Goal: Information Seeking & Learning: Learn about a topic

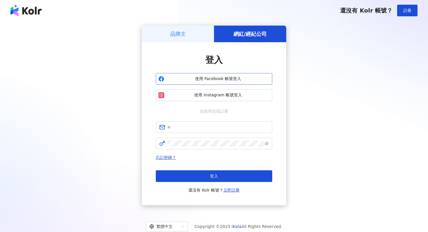
click at [196, 78] on span "使用 Facebook 帳號登入" at bounding box center [217, 79] width 103 height 6
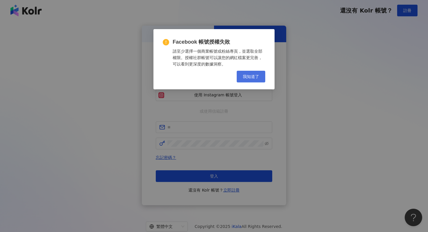
click at [242, 75] on button "我知道了" at bounding box center [250, 77] width 29 height 12
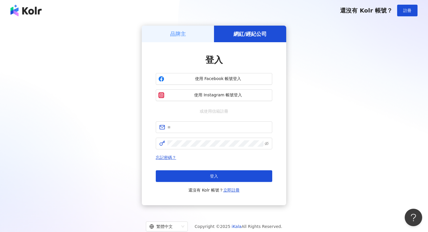
click at [197, 34] on div "品牌主" at bounding box center [178, 34] width 72 height 17
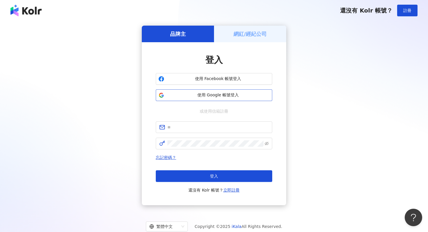
click at [231, 94] on span "使用 Google 帳號登入" at bounding box center [217, 95] width 103 height 6
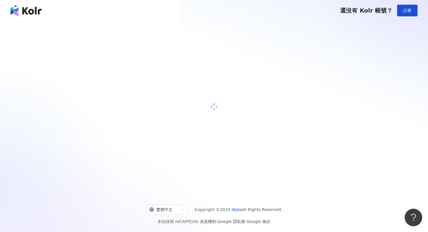
click at [264, 113] on div at bounding box center [214, 107] width 414 height 163
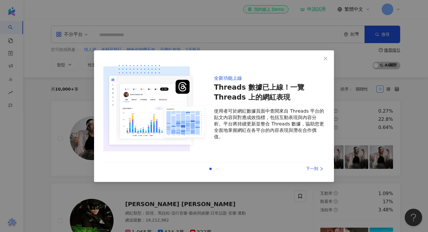
click at [316, 168] on div "下一則" at bounding box center [303, 168] width 44 height 6
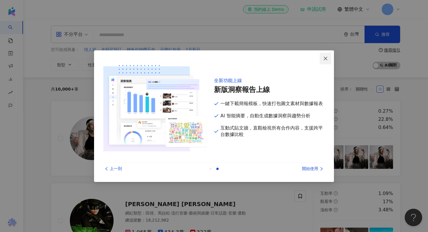
click at [326, 61] on button "Close" at bounding box center [325, 59] width 12 height 12
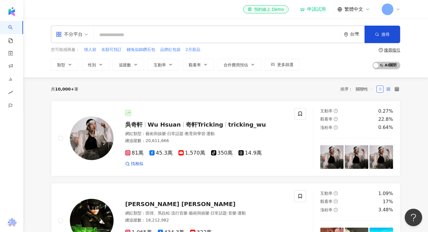
click at [387, 89] on rect at bounding box center [387, 89] width 1 height 1
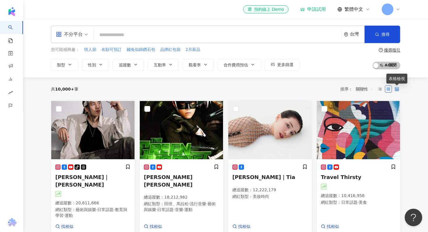
click at [396, 89] on icon at bounding box center [396, 89] width 4 height 4
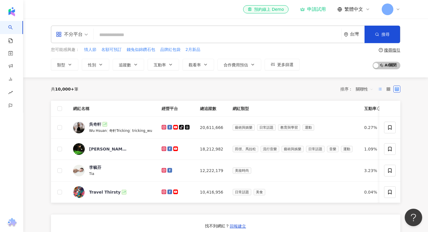
click at [378, 88] on icon at bounding box center [380, 89] width 4 height 4
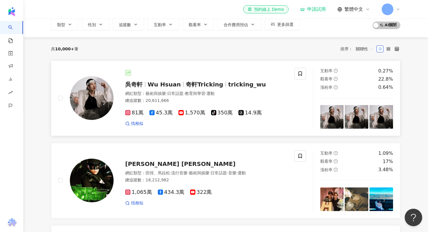
scroll to position [41, 0]
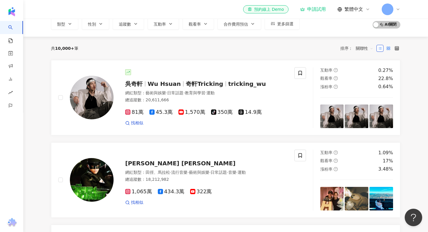
click at [389, 47] on icon at bounding box center [388, 48] width 4 height 4
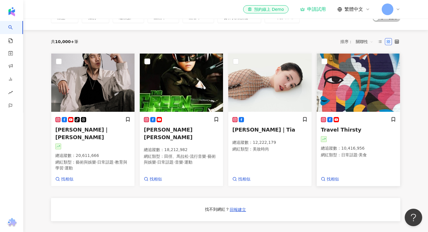
scroll to position [46, 0]
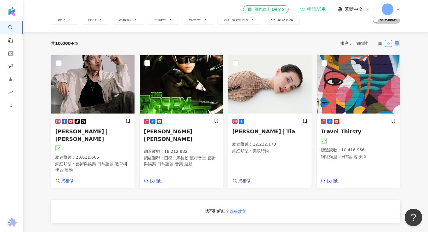
click at [397, 42] on icon at bounding box center [396, 43] width 4 height 4
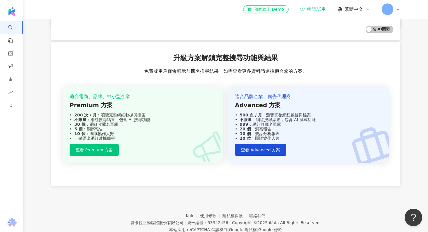
scroll to position [227, 0]
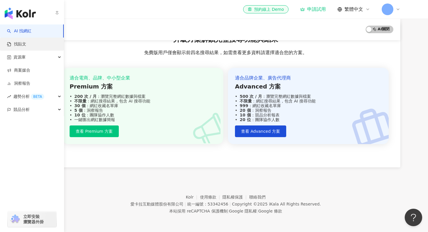
click at [17, 42] on link "找貼文" at bounding box center [16, 44] width 19 height 6
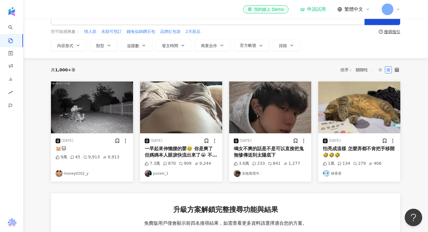
scroll to position [17, 0]
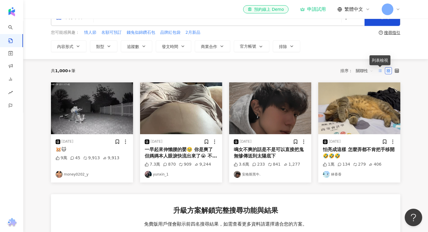
click at [380, 71] on line at bounding box center [380, 71] width 2 height 0
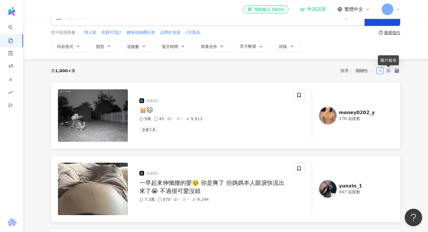
click at [387, 71] on icon at bounding box center [388, 71] width 4 height 4
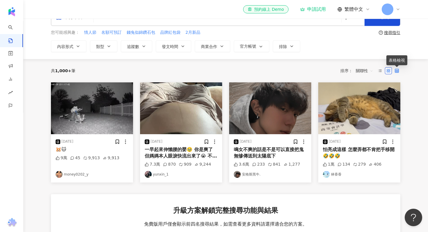
click at [397, 70] on icon at bounding box center [396, 71] width 4 height 4
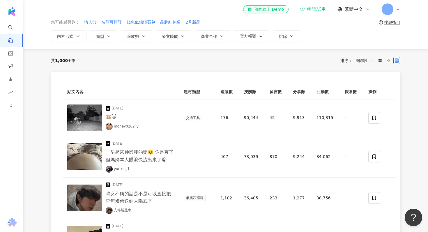
scroll to position [28, 0]
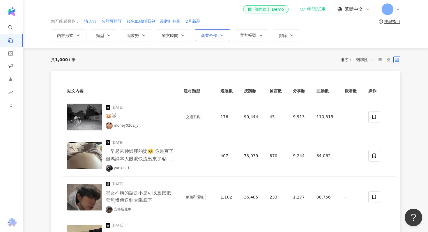
click at [209, 35] on span "商業合作" at bounding box center [209, 35] width 16 height 5
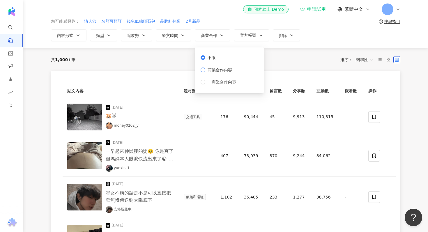
click at [221, 70] on span "商業合作內容" at bounding box center [219, 70] width 29 height 6
click at [384, 46] on div "不分平台 台灣 搜尋 您可能感興趣： 情人節 名額可預訂 錢兔似錦鑽石包 品牌紅包袋 2月新品 搜尋指引 內容形式 類型 追蹤數 發文時間 商業合作 官方帳號…" at bounding box center [225, 19] width 404 height 58
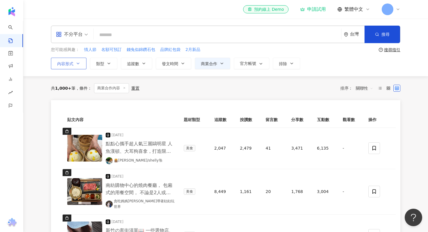
click at [78, 63] on icon "button" at bounding box center [78, 63] width 5 height 5
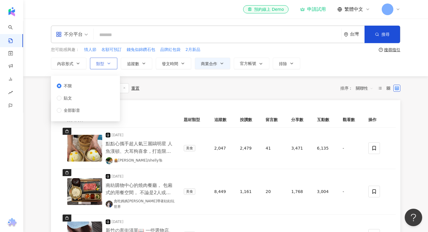
click at [110, 65] on icon "button" at bounding box center [108, 63] width 5 height 5
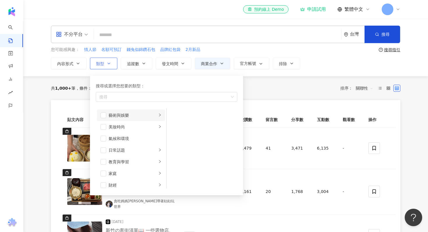
click at [143, 115] on div "藝術與娛樂" at bounding box center [132, 115] width 48 height 6
click at [143, 131] on li "美妝時尚" at bounding box center [131, 127] width 68 height 12
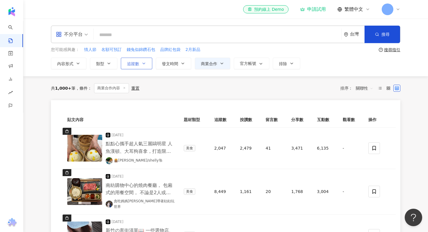
click at [143, 67] on button "追蹤數" at bounding box center [136, 64] width 31 height 12
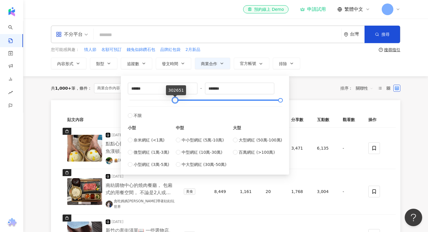
drag, startPoint x: 129, startPoint y: 99, endPoint x: 173, endPoint y: 104, distance: 44.8
click at [173, 104] on div "****** - ******* 不限 小型 奈米網紅 (<1萬) 微型網紅 (1萬-3萬) 小型網紅 (3萬-5萬) 中型 中小型網紅 (5萬-10萬) 中…" at bounding box center [205, 125] width 154 height 85
type input "******"
drag, startPoint x: 278, startPoint y: 97, endPoint x: 236, endPoint y: 98, distance: 42.8
click at [236, 98] on div "****** - ******* 不限 小型 奈米網紅 (<1萬) 微型網紅 (1萬-3萬) 小型網紅 (3萬-5萬) 中型 中小型網紅 (5萬-10萬) 中…" at bounding box center [205, 125] width 154 height 85
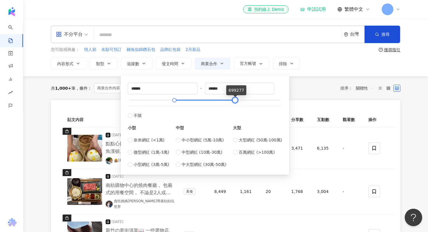
drag, startPoint x: 280, startPoint y: 100, endPoint x: 233, endPoint y: 100, distance: 46.2
click at [234, 100] on div at bounding box center [234, 100] width 3 height 3
type input "******"
click at [314, 88] on div "共 1,000+ 筆 條件 ： 商業合作內容 重置 排序： 關聯性" at bounding box center [225, 88] width 349 height 10
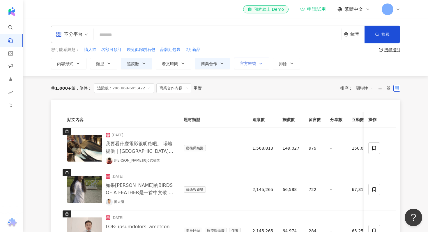
click at [255, 65] on span "官方帳號" at bounding box center [248, 63] width 16 height 5
click at [297, 84] on div "共 1,000+ 筆 條件 ： 追蹤數：296,868-695,422 商業合作內容 重置 排序： 關聯性" at bounding box center [225, 88] width 349 height 10
click at [193, 88] on div "重置" at bounding box center [197, 88] width 8 height 5
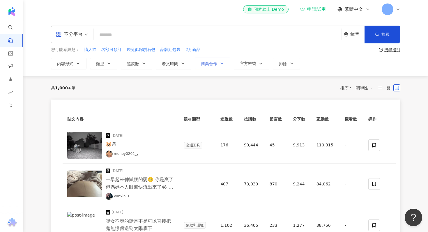
click at [219, 65] on button "商業合作" at bounding box center [212, 64] width 35 height 12
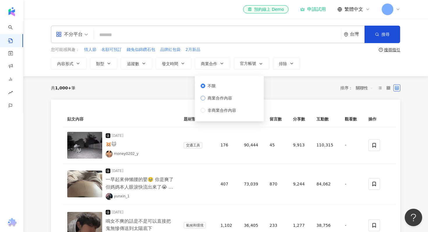
click at [209, 97] on span "商業合作內容" at bounding box center [219, 98] width 29 height 6
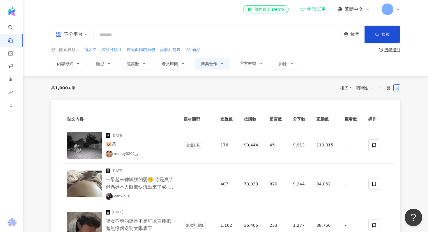
click at [179, 91] on div "共 1,000+ 筆 排序： 關聯性" at bounding box center [225, 87] width 349 height 9
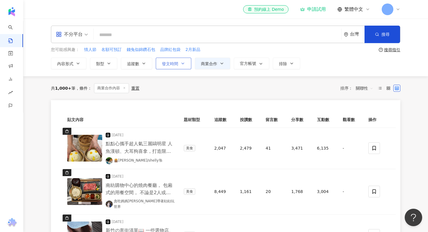
click at [182, 60] on button "發文時間" at bounding box center [173, 64] width 35 height 12
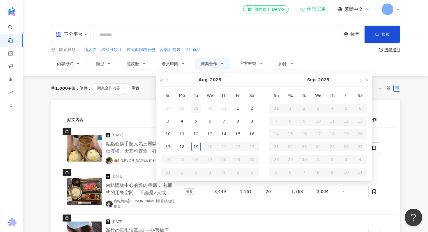
type input "**********"
click at [194, 114] on td "29" at bounding box center [196, 108] width 14 height 13
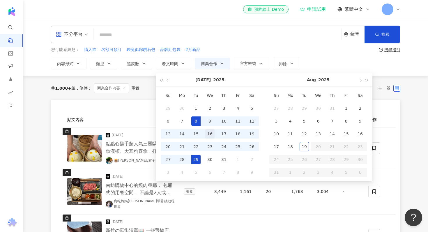
type input "**********"
click at [211, 127] on td "16" at bounding box center [210, 133] width 14 height 13
type input "**********"
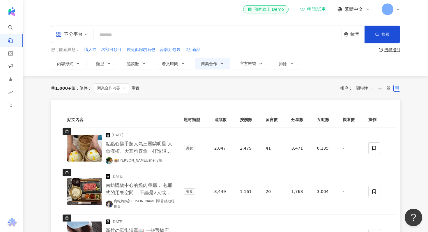
type input "**********"
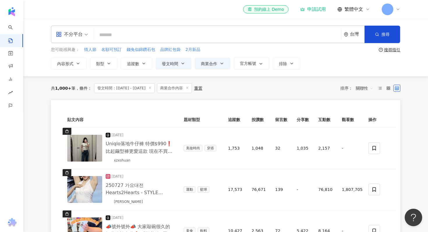
click at [248, 87] on div "共 1,000+ 筆 條件 ： 發文時間：[DATE] - [DATE] 商業合作內容 重置 排序： 關聯性" at bounding box center [225, 88] width 349 height 10
click at [261, 65] on icon "button" at bounding box center [260, 63] width 5 height 5
click at [252, 98] on div "不顯示 顯示" at bounding box center [250, 89] width 33 height 26
click at [254, 97] on span "顯示" at bounding box center [249, 94] width 13 height 6
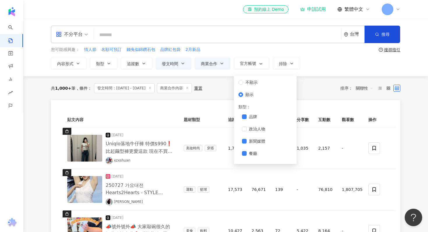
click at [252, 137] on div "品牌 政治人物 新聞媒體 餐廳 專業服務 雜貨、便利商店 非營利組織和[DEMOGRAPHIC_DATA]組織 當地活動 出版社 商業與公用事業服務 交通與住…" at bounding box center [265, 220] width 54 height 214
click at [252, 143] on span "新聞媒體" at bounding box center [256, 141] width 21 height 6
click at [250, 153] on span "餐廳" at bounding box center [252, 153] width 13 height 6
click at [259, 62] on icon "button" at bounding box center [260, 63] width 5 height 5
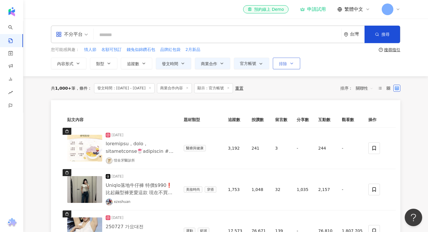
click at [284, 64] on span "排除" at bounding box center [283, 63] width 8 height 5
click at [258, 76] on div "共 1,000+ 筆 條件 ： 發文時間：[DATE] - [DATE] 商業合作內容 顯示：官方帳號 重置 排序： 關聯性" at bounding box center [225, 88] width 349 height 24
click at [257, 66] on button "官方帳號" at bounding box center [251, 64] width 35 height 12
click at [311, 76] on div "**********" at bounding box center [225, 48] width 404 height 58
click at [292, 89] on div "共 1,000+ 筆 條件 ： 發文時間：[DATE] - [DATE] 商業合作內容 顯示：官方帳號 重置 排序： 關聯性" at bounding box center [225, 88] width 349 height 10
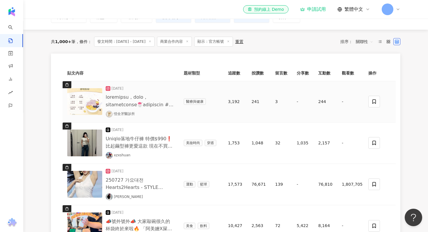
scroll to position [47, 0]
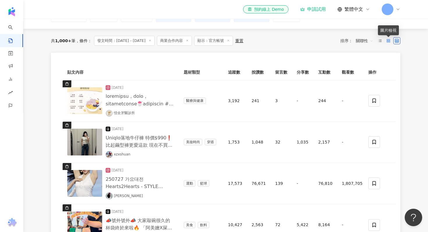
click at [387, 40] on icon at bounding box center [388, 41] width 4 height 4
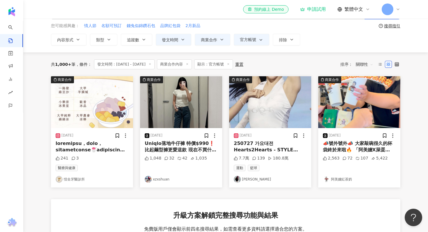
scroll to position [30, 0]
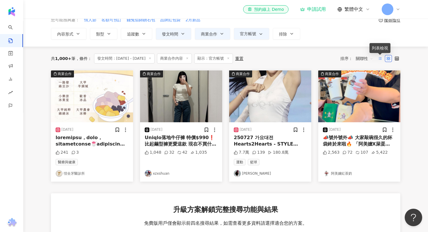
click at [379, 59] on icon at bounding box center [380, 58] width 4 height 4
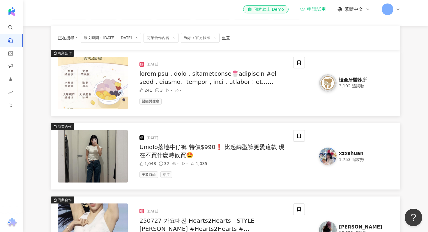
scroll to position [0, 0]
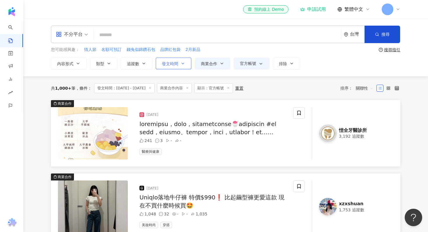
click at [185, 63] on icon "button" at bounding box center [182, 63] width 5 height 5
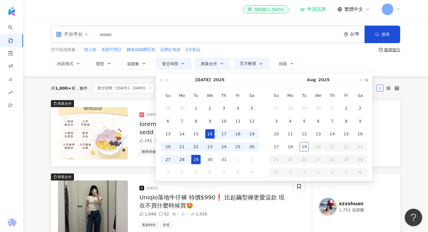
click at [368, 81] on button "button" at bounding box center [366, 79] width 6 height 13
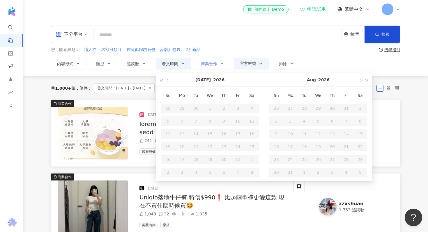
click at [213, 63] on span "商業合作" at bounding box center [209, 63] width 16 height 5
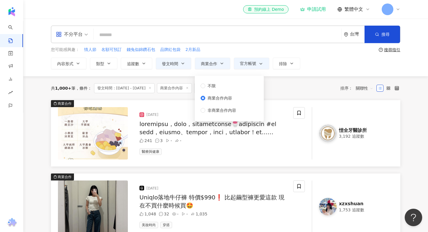
click at [243, 40] on input "search" at bounding box center [217, 35] width 243 height 13
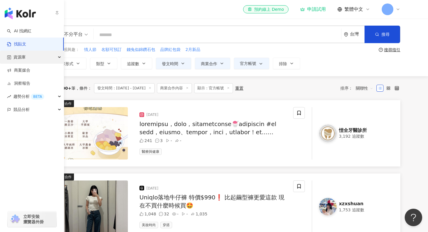
click at [14, 59] on span "資源庫" at bounding box center [19, 57] width 12 height 13
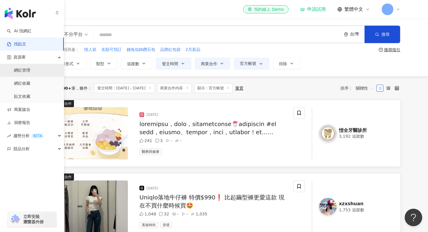
click at [20, 71] on link "網紅管理" at bounding box center [22, 70] width 16 height 6
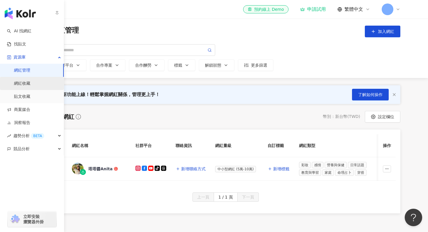
click at [18, 82] on link "網紅收藏" at bounding box center [22, 84] width 16 height 6
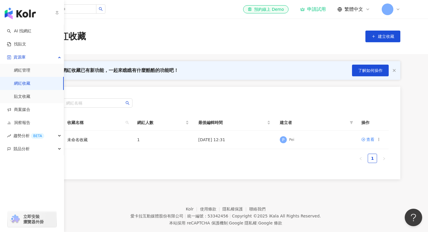
click at [18, 86] on link "網紅收藏" at bounding box center [22, 84] width 16 height 6
click at [20, 98] on link "貼文收藏" at bounding box center [22, 97] width 16 height 6
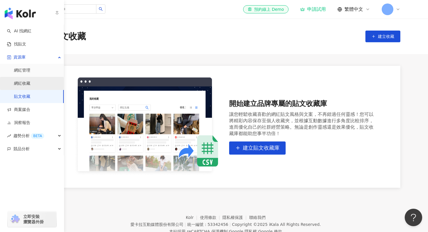
click at [21, 86] on link "網紅收藏" at bounding box center [22, 84] width 16 height 6
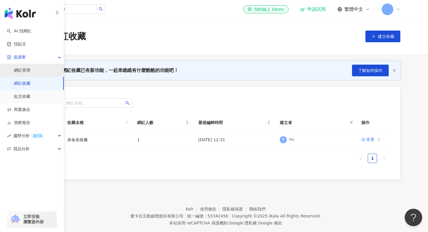
click at [27, 69] on link "網紅管理" at bounding box center [22, 70] width 16 height 6
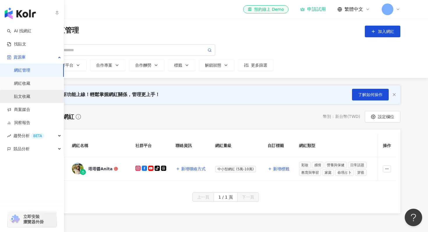
click at [26, 97] on link "貼文收藏" at bounding box center [22, 97] width 16 height 6
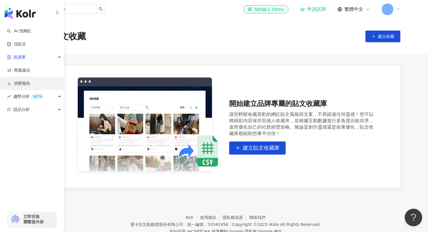
click at [19, 84] on link "洞察報告" at bounding box center [18, 84] width 23 height 6
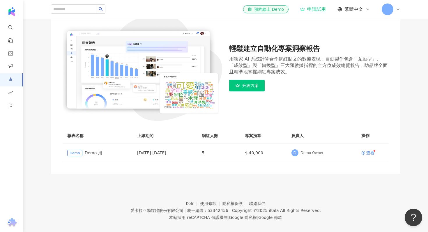
scroll to position [69, 0]
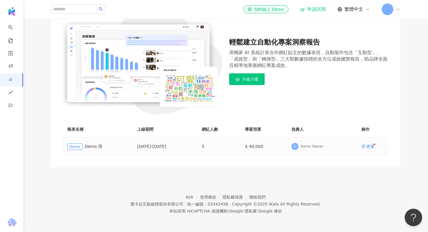
click at [73, 145] on span "Demo" at bounding box center [74, 146] width 15 height 6
click at [369, 148] on td "查看" at bounding box center [372, 146] width 32 height 18
click at [369, 144] on td "查看" at bounding box center [372, 146] width 32 height 18
click at [369, 146] on div "查看" at bounding box center [370, 146] width 8 height 4
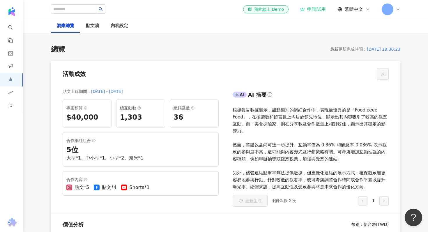
scroll to position [31, 0]
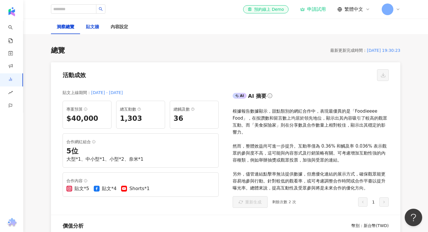
click at [95, 30] on div "貼文牆" at bounding box center [92, 27] width 13 height 7
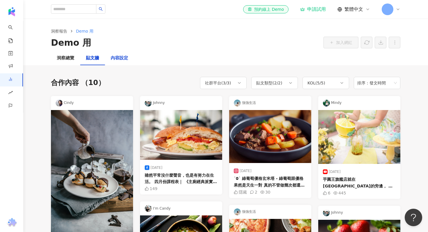
click at [119, 61] on div "內容設定" at bounding box center [119, 58] width 17 height 7
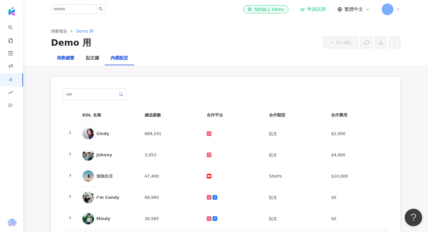
click at [66, 59] on div "洞察總覽" at bounding box center [65, 58] width 17 height 7
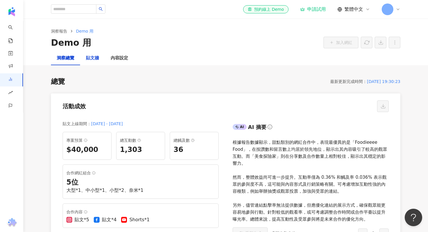
click at [90, 60] on div "貼文牆" at bounding box center [92, 58] width 13 height 7
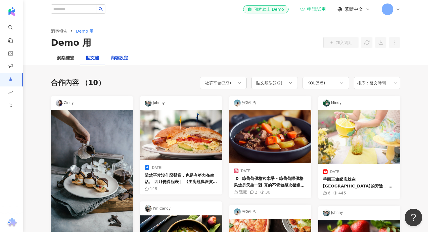
click at [117, 59] on div "內容設定" at bounding box center [119, 58] width 17 height 7
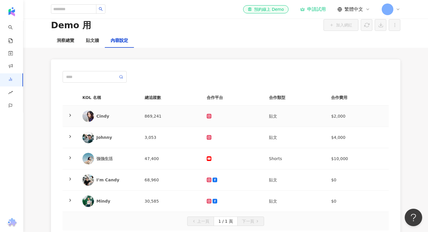
scroll to position [14, 0]
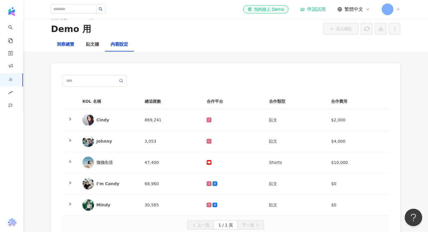
click at [70, 42] on div "洞察總覽" at bounding box center [65, 44] width 17 height 7
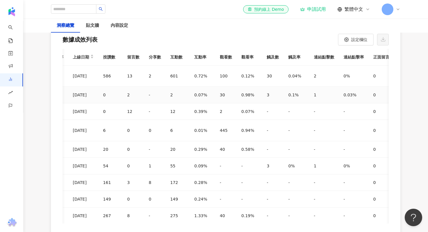
scroll to position [0, 115]
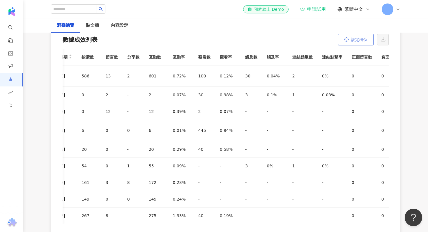
click at [353, 40] on span "設定欄位" at bounding box center [359, 39] width 16 height 5
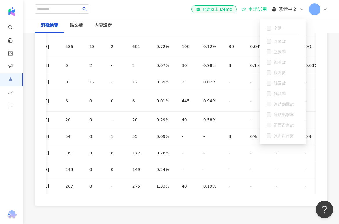
scroll to position [1813, 0]
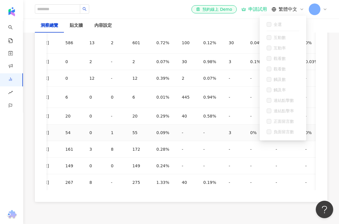
click at [201, 136] on td "-" at bounding box center [212, 132] width 26 height 17
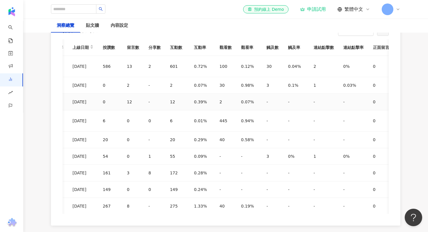
scroll to position [0, 115]
